Goal: Check status

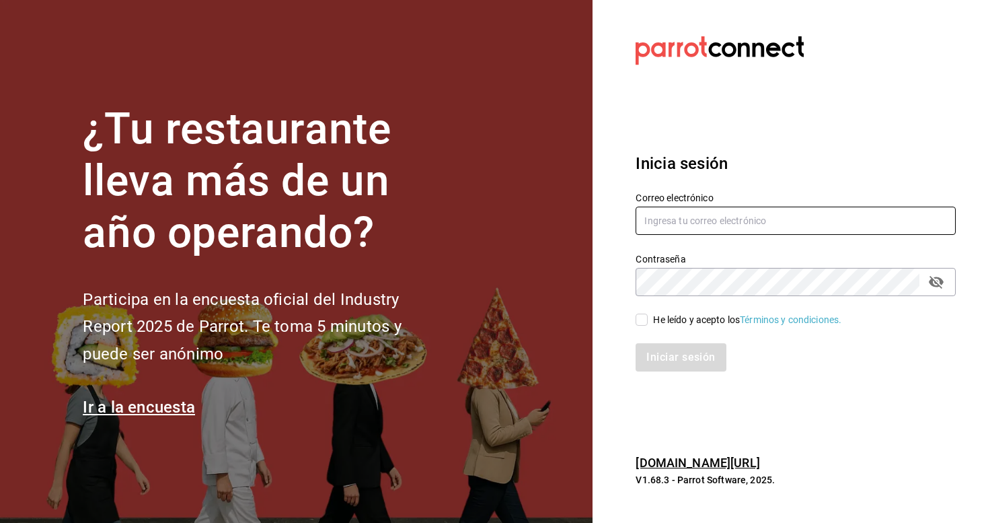
type input "[EMAIL_ADDRESS][DOMAIN_NAME]"
click at [644, 322] on input "He leído y acepto los Términos y condiciones." at bounding box center [642, 320] width 12 height 12
checkbox input "true"
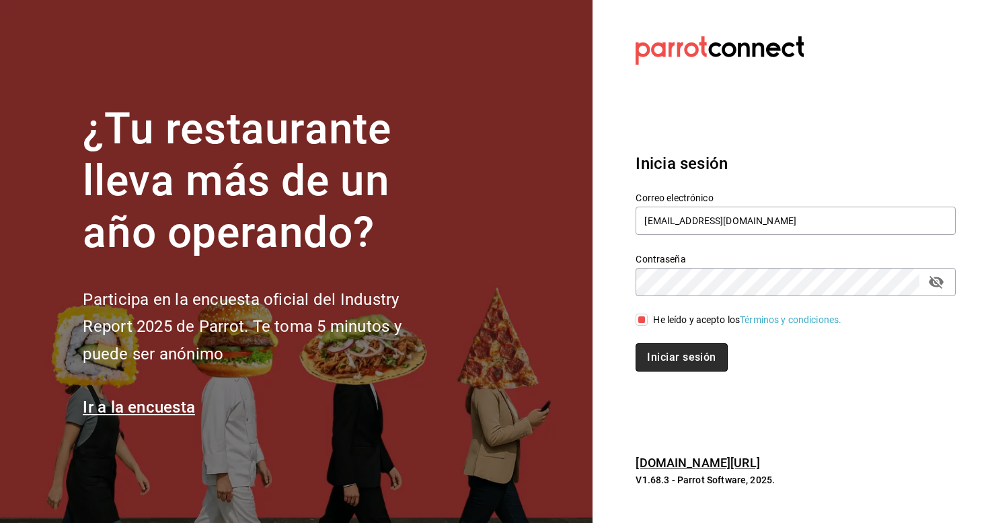
click at [657, 345] on button "Iniciar sesión" at bounding box center [681, 357] width 91 height 28
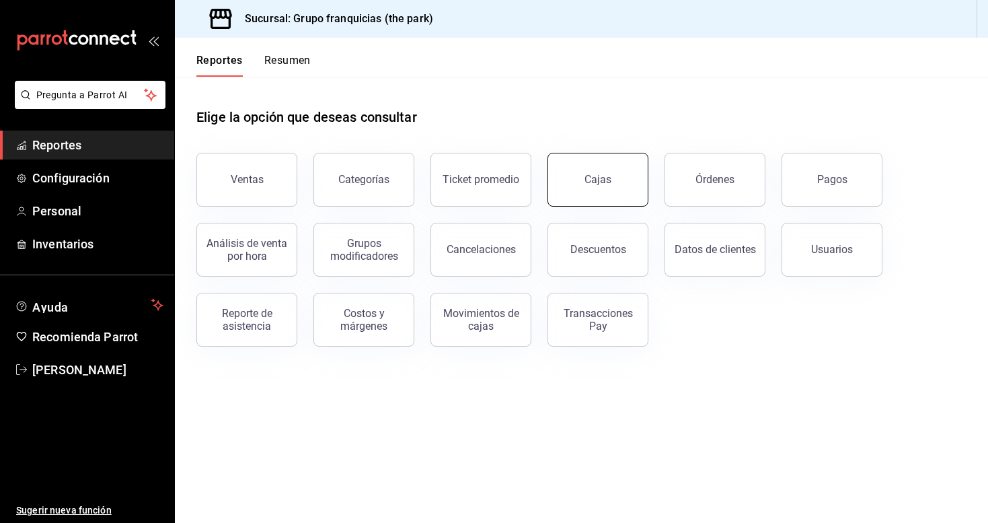
click at [617, 185] on button "Cajas" at bounding box center [598, 180] width 101 height 54
